Goal: Find specific page/section: Find specific page/section

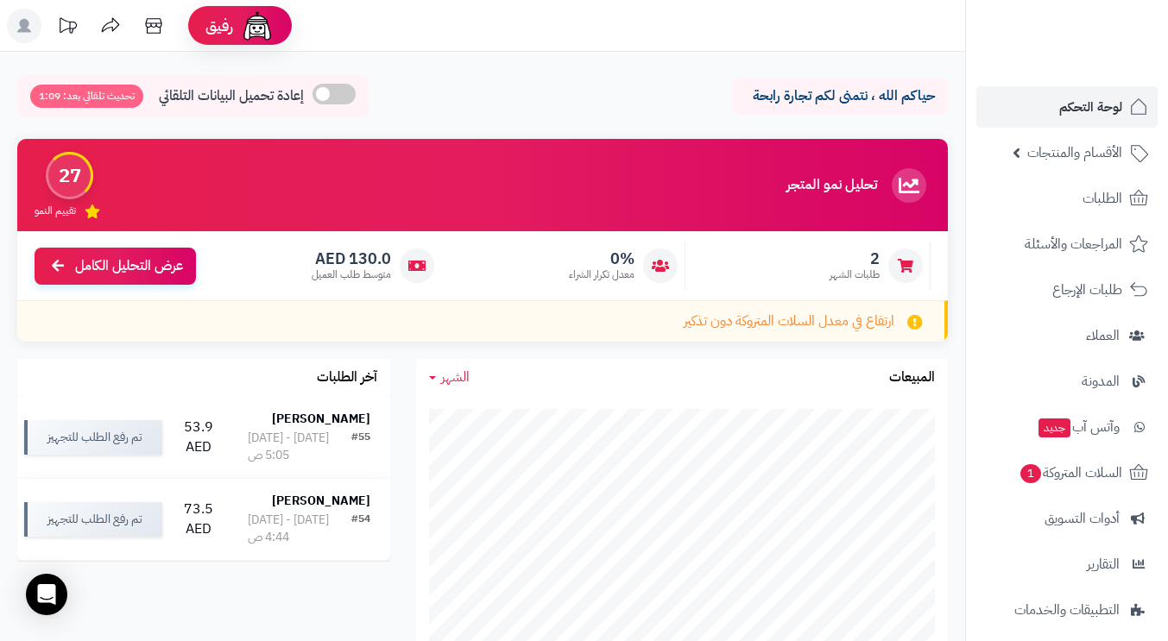
scroll to position [148, 0]
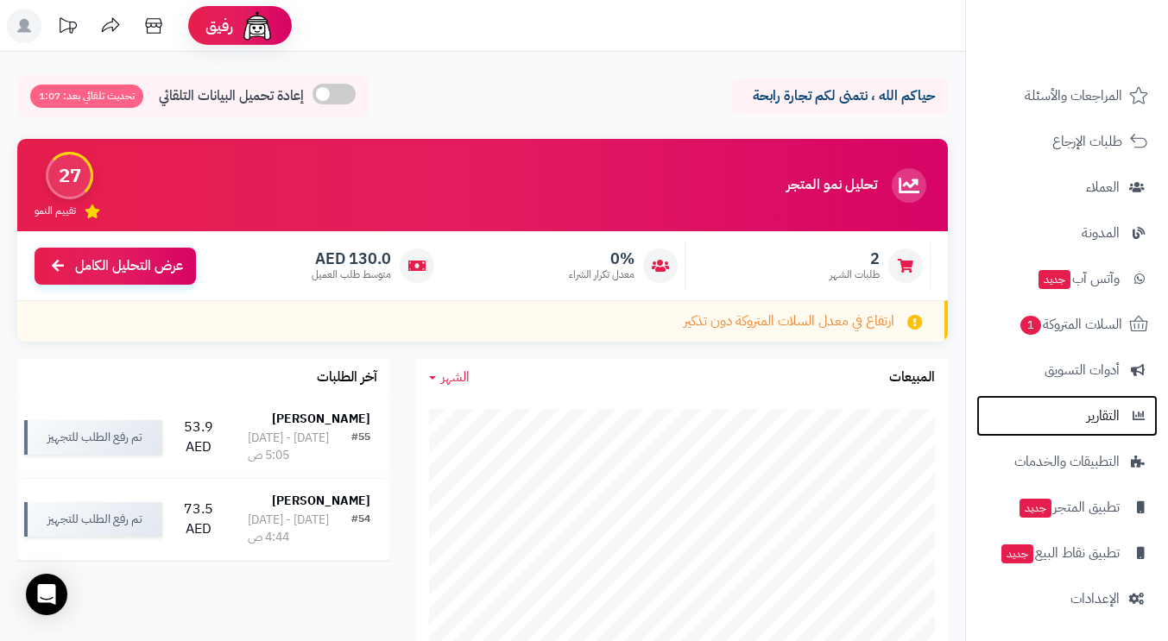
click at [1099, 420] on span "التقارير" at bounding box center [1103, 416] width 33 height 24
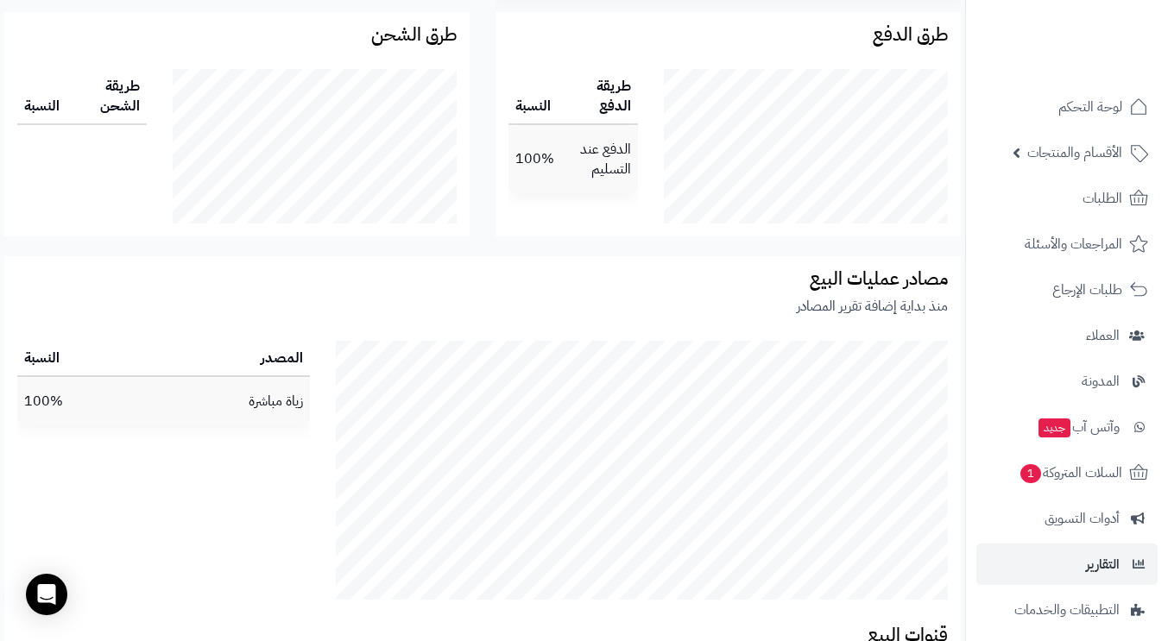
scroll to position [1803, 0]
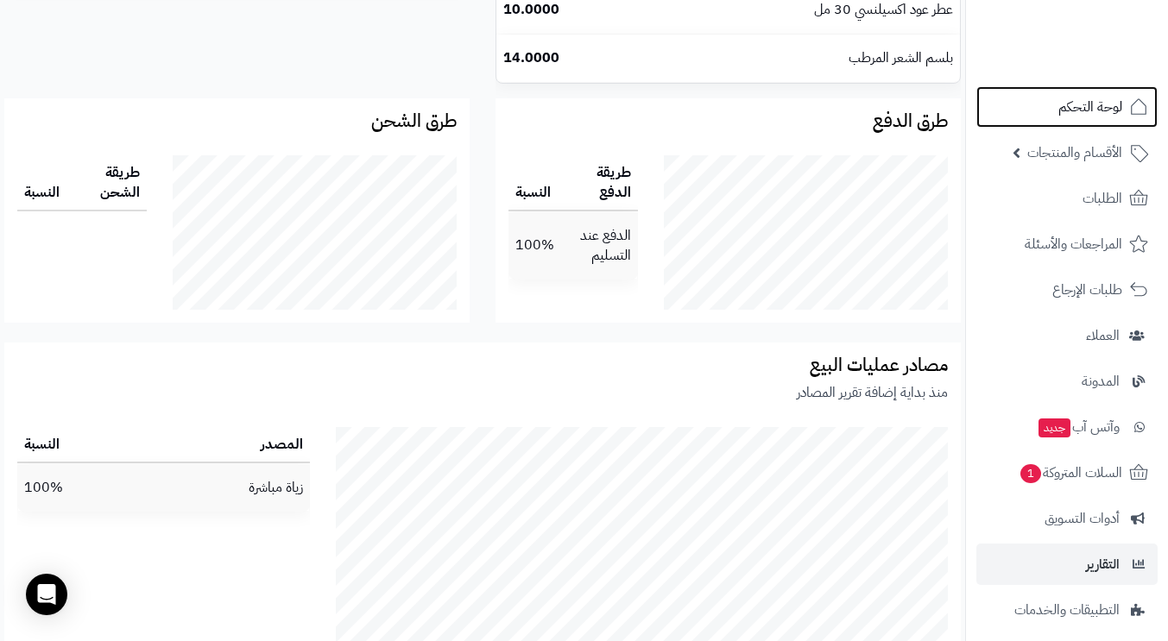
click at [1113, 104] on span "لوحة التحكم" at bounding box center [1090, 107] width 64 height 24
